Goal: Task Accomplishment & Management: Use online tool/utility

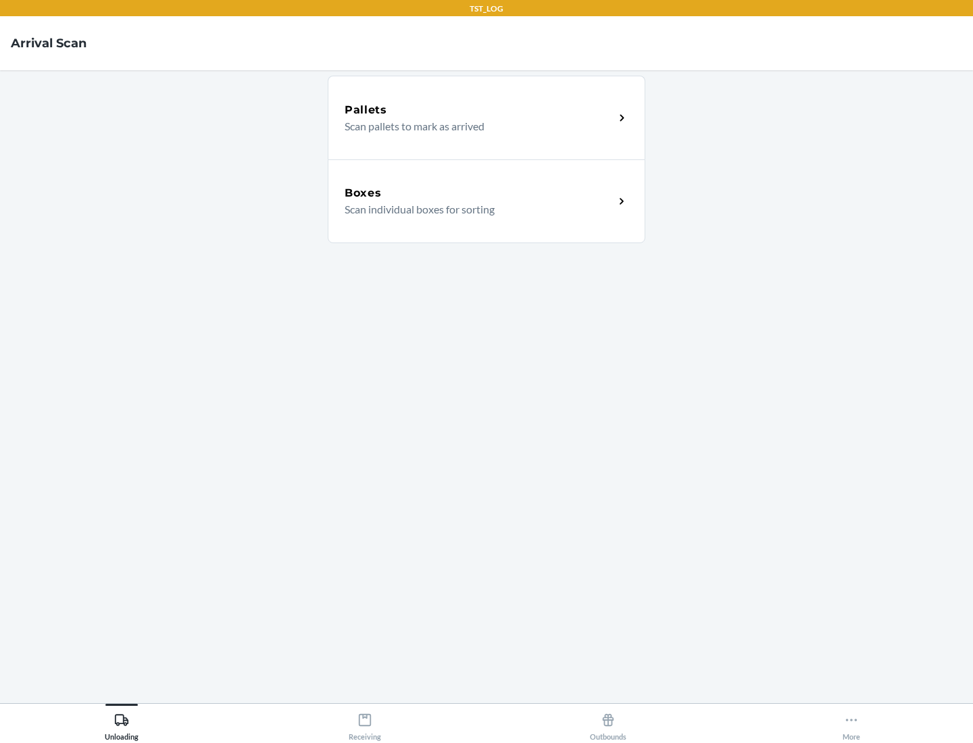
click at [479, 193] on div "Boxes" at bounding box center [478, 193] width 269 height 16
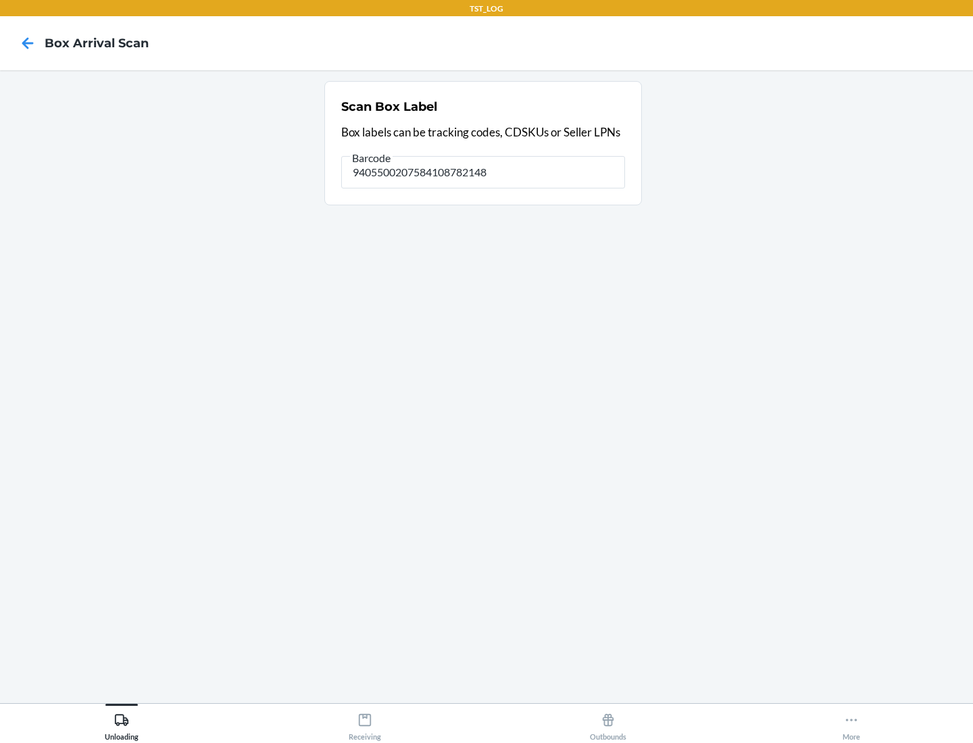
type input "9405500207584108782148"
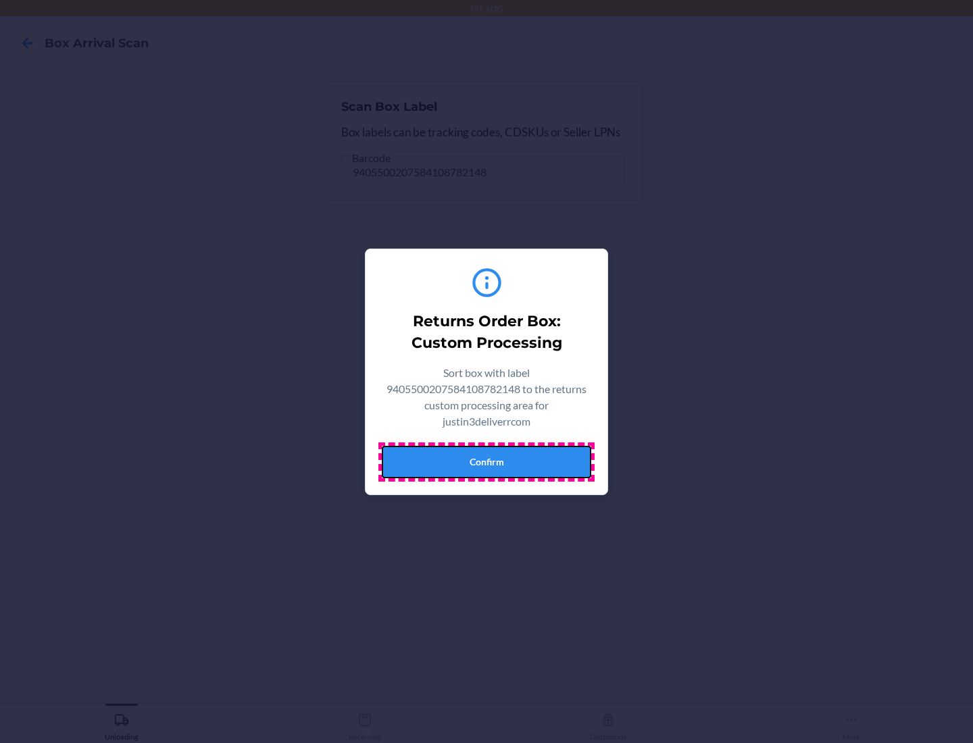
click at [486, 461] on button "Confirm" at bounding box center [486, 462] width 209 height 32
